Goal: Task Accomplishment & Management: Manage account settings

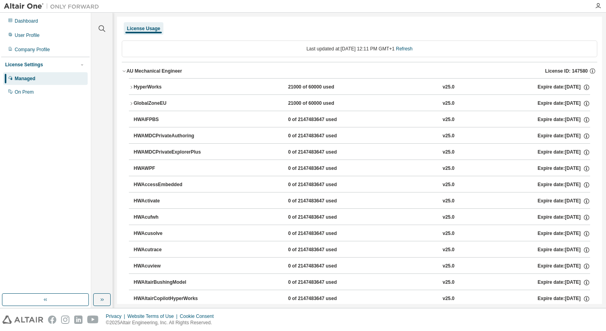
click at [32, 6] on img at bounding box center [53, 6] width 99 height 8
click at [596, 9] on icon "button" at bounding box center [598, 6] width 6 height 6
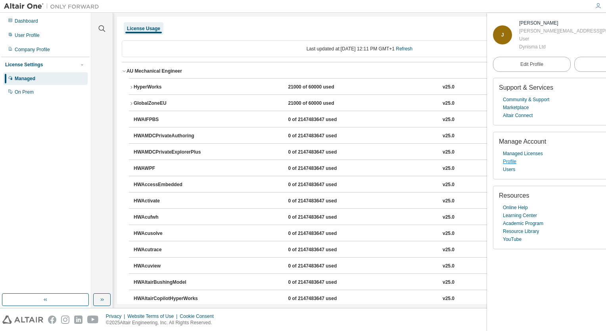
click at [514, 163] on link "Profile" at bounding box center [509, 162] width 13 height 8
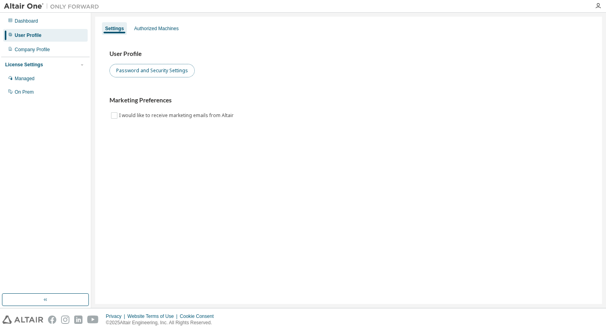
click at [164, 71] on button "Password and Security Settings" at bounding box center [152, 70] width 85 height 13
